Goal: Information Seeking & Learning: Learn about a topic

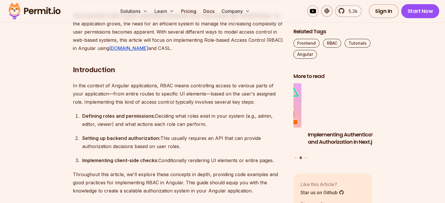
scroll to position [365, 0]
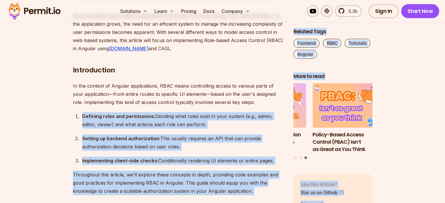
drag, startPoint x: 70, startPoint y: 112, endPoint x: 296, endPoint y: 163, distance: 231.8
click at [283, 160] on div "Implementing client-side checks: Conditionally rendering UI elements or entire …" at bounding box center [183, 161] width 202 height 8
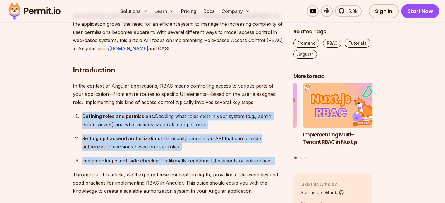
drag, startPoint x: 283, startPoint y: 160, endPoint x: 79, endPoint y: 117, distance: 208.8
click at [79, 117] on ol "Defining roles and permissions: Deciding what roles exist in your system (e.g.,…" at bounding box center [178, 138] width 211 height 53
drag, startPoint x: 79, startPoint y: 117, endPoint x: 61, endPoint y: 166, distance: 52.7
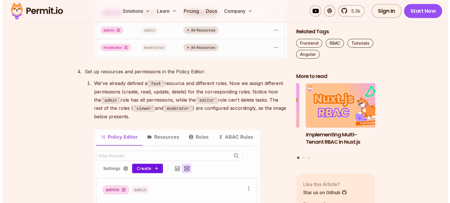
scroll to position [1398, 0]
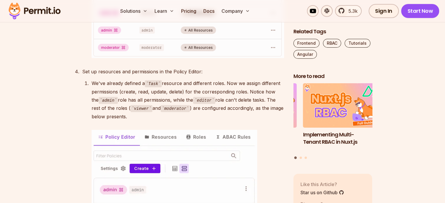
click at [111, 58] on img at bounding box center [188, -1] width 193 height 117
